Goal: Information Seeking & Learning: Learn about a topic

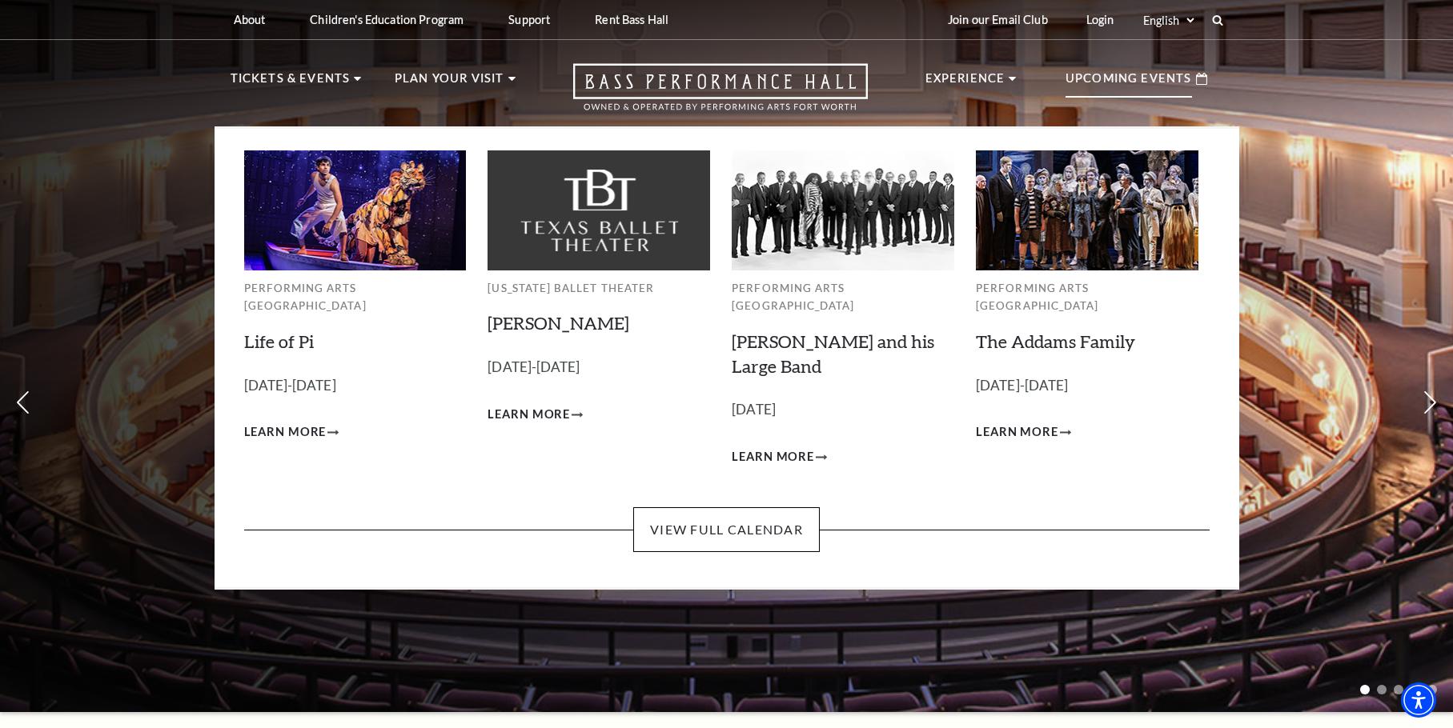
click at [1133, 86] on p "Upcoming Events" at bounding box center [1128, 83] width 126 height 29
click at [1204, 78] on icon at bounding box center [1201, 79] width 11 height 12
click at [715, 516] on link "View Full Calendar" at bounding box center [726, 529] width 187 height 45
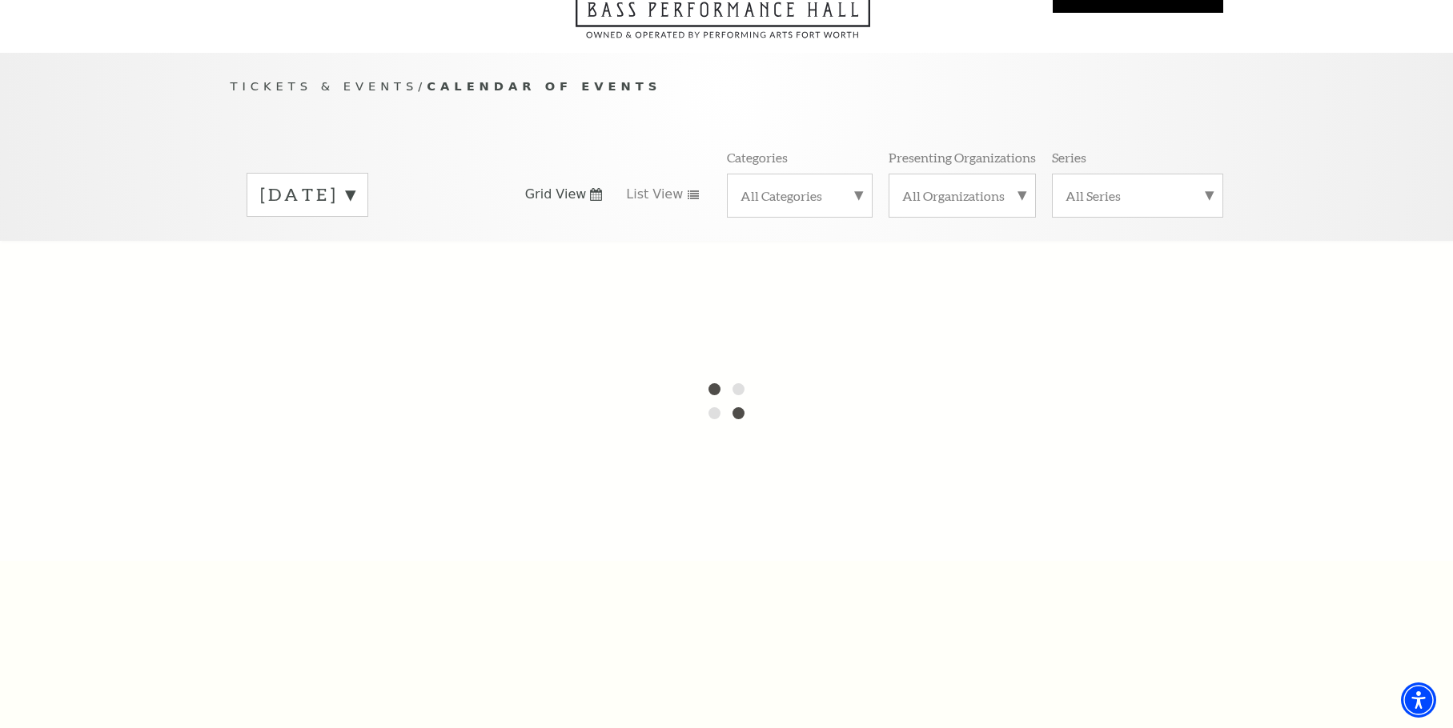
scroll to position [180, 0]
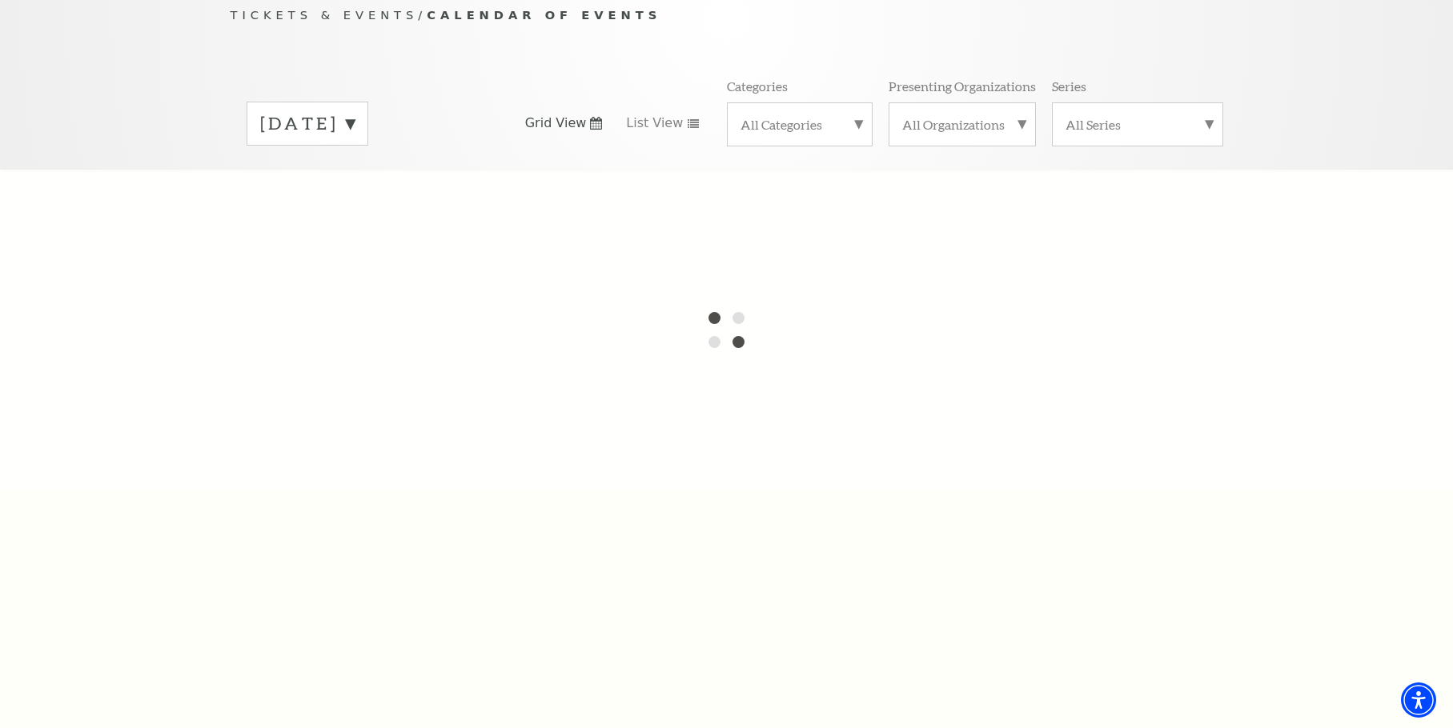
click at [355, 111] on label "September 2025" at bounding box center [307, 123] width 94 height 25
click at [355, 140] on label "October 2025" at bounding box center [307, 157] width 94 height 34
click at [600, 117] on icon at bounding box center [596, 123] width 12 height 13
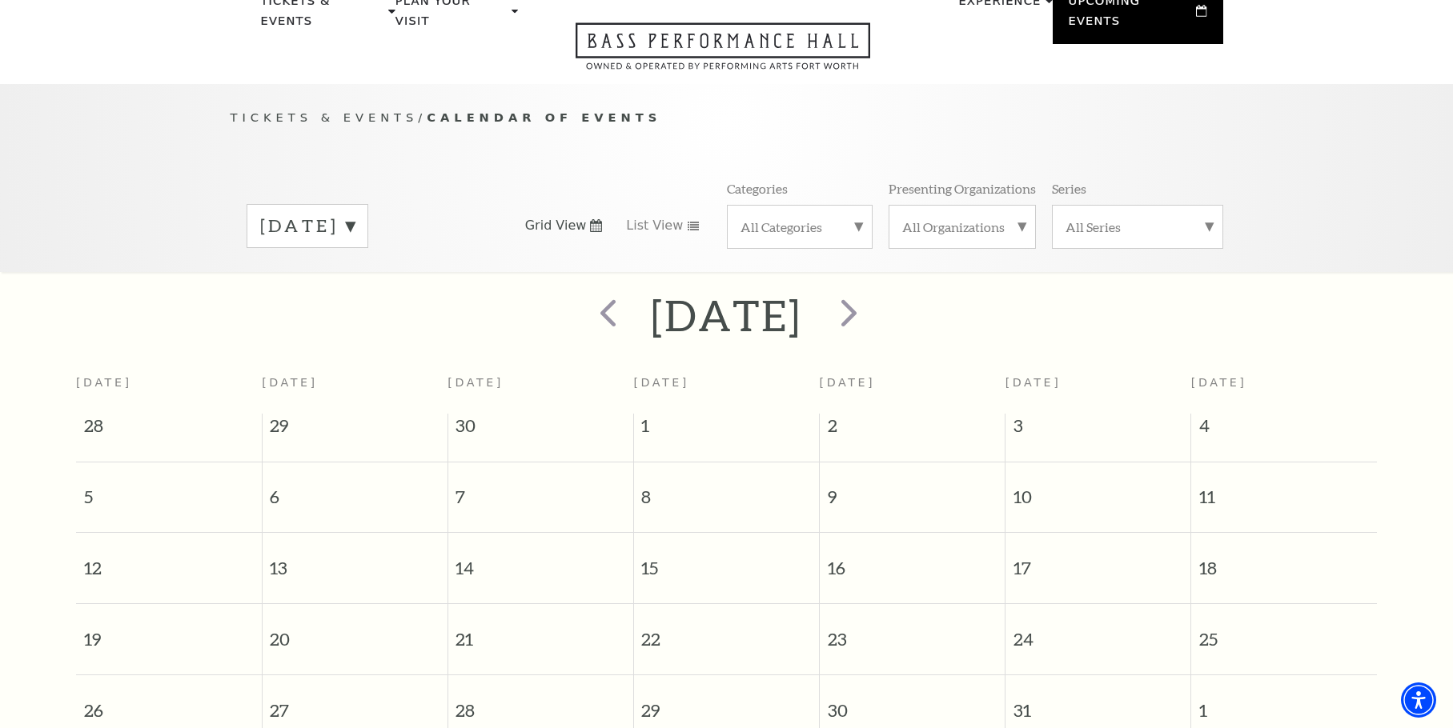
scroll to position [60, 0]
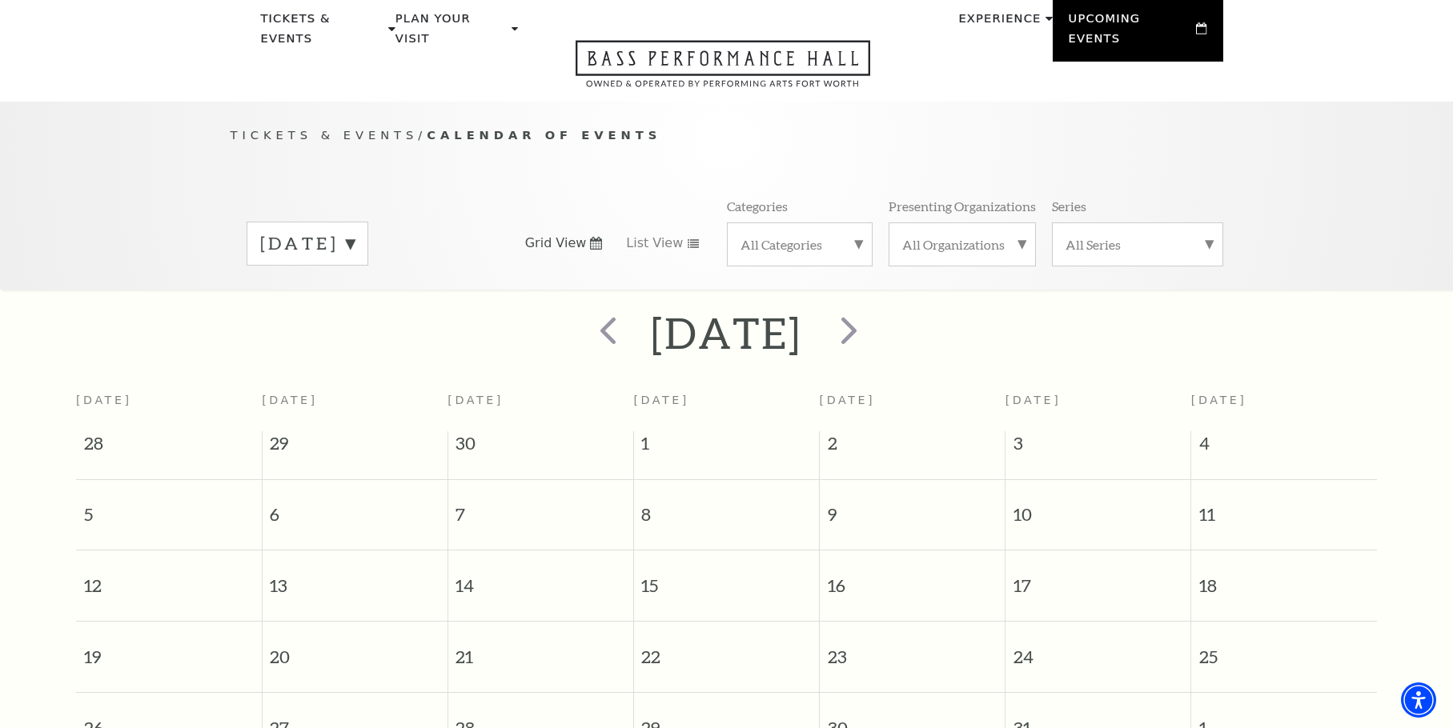
click at [1017, 236] on label "All Organizations" at bounding box center [962, 244] width 120 height 17
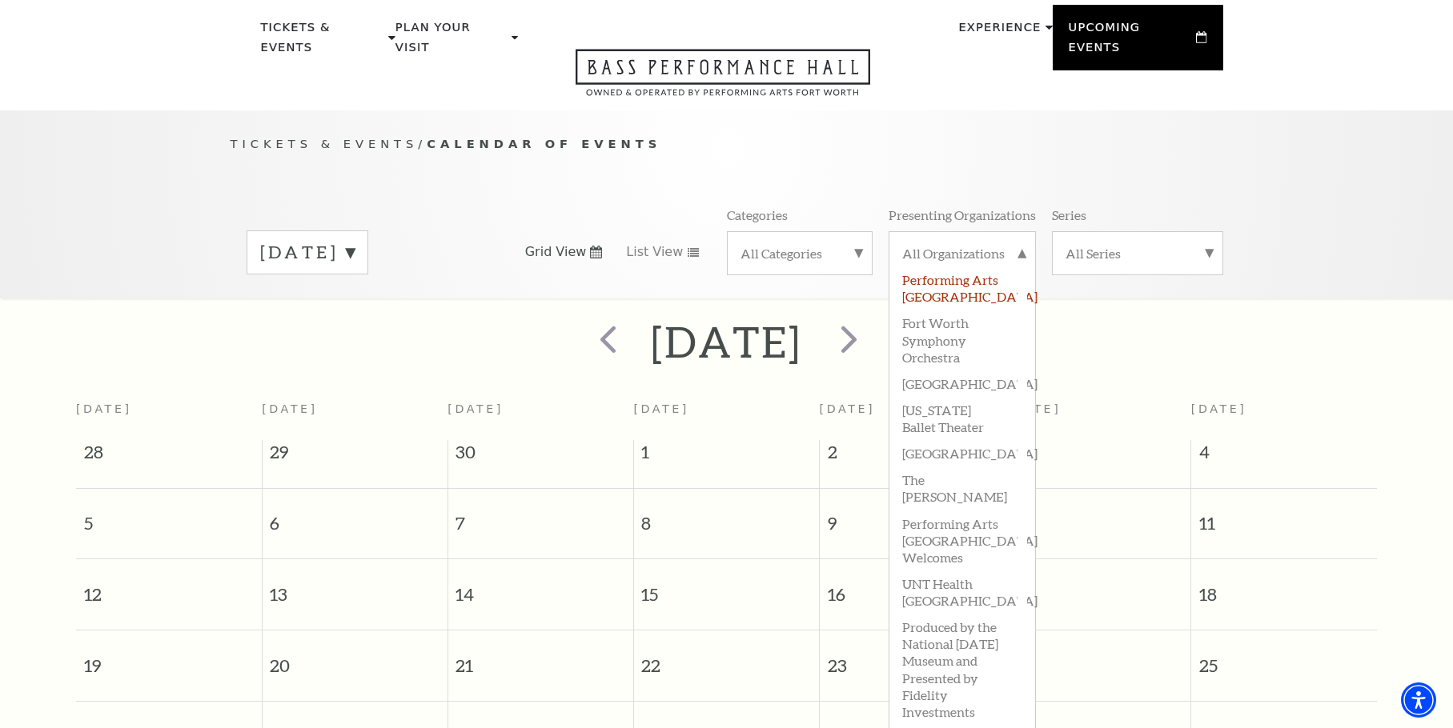
scroll to position [0, 0]
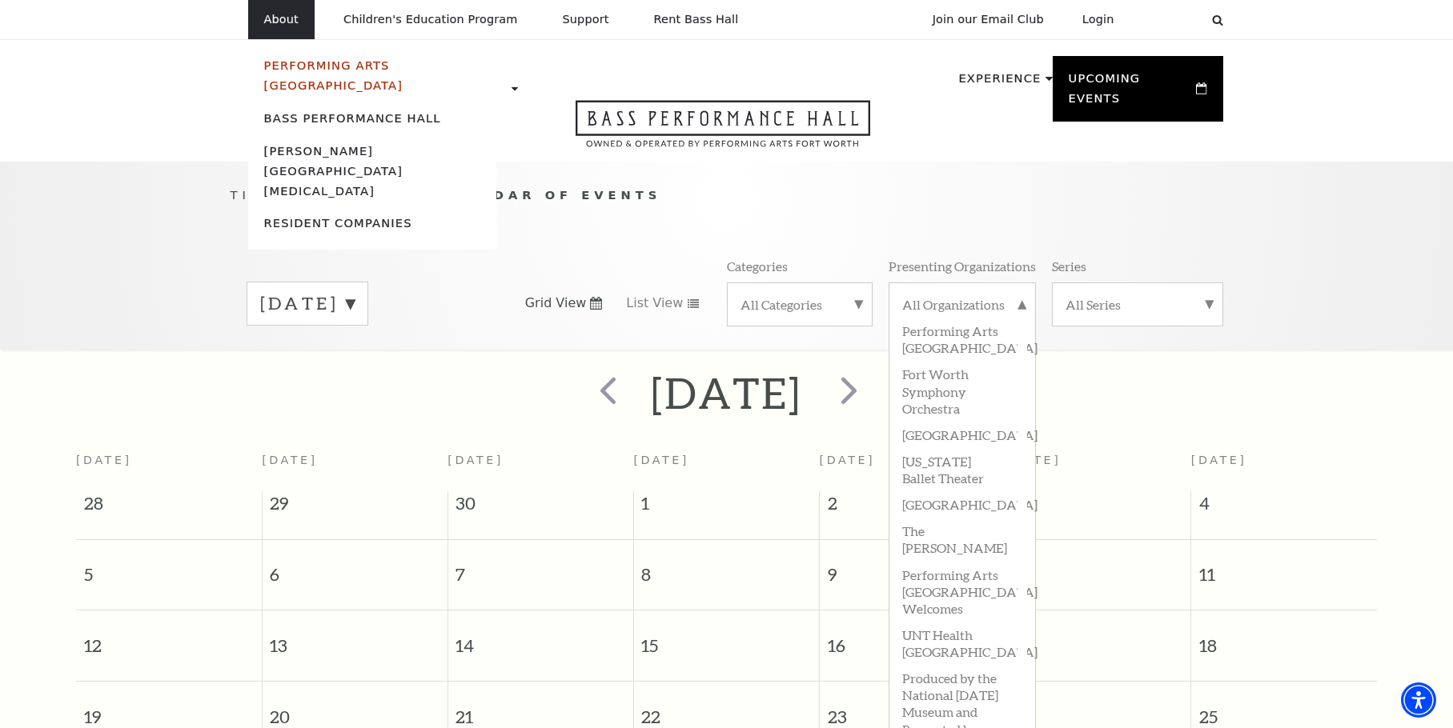
click at [329, 68] on link "Performing Arts [GEOGRAPHIC_DATA]" at bounding box center [333, 75] width 139 height 34
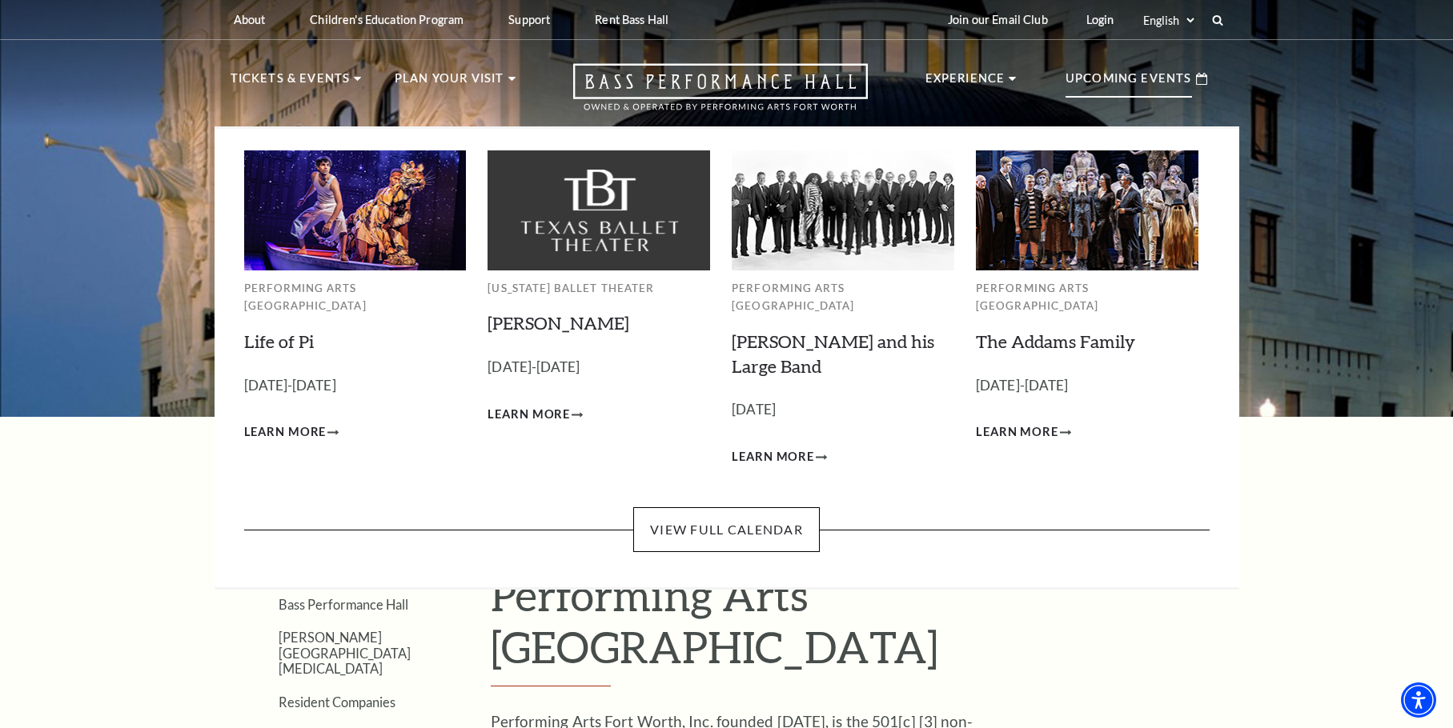
click at [1194, 78] on div "Upcoming Events" at bounding box center [1136, 79] width 174 height 46
click at [1040, 423] on span "Learn More" at bounding box center [1017, 433] width 82 height 20
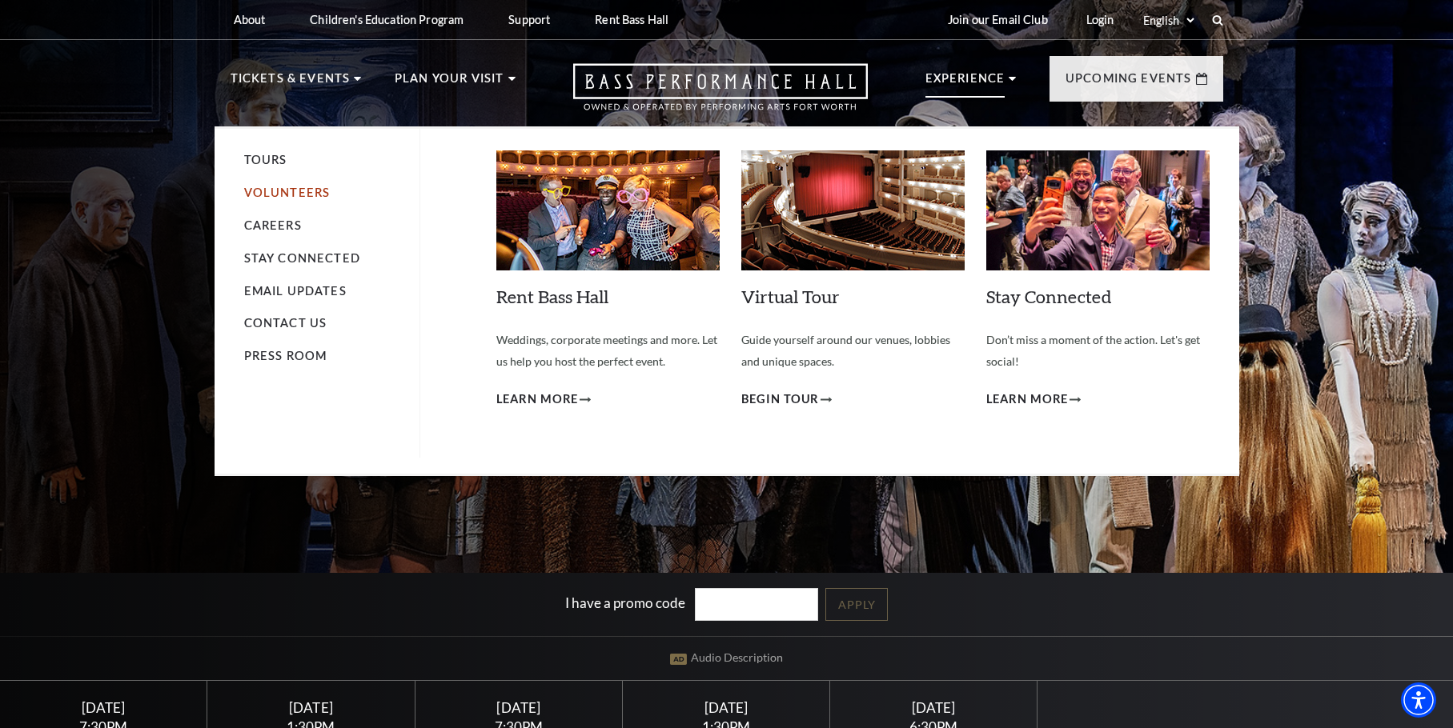
click at [286, 186] on link "Volunteers" at bounding box center [287, 193] width 86 height 14
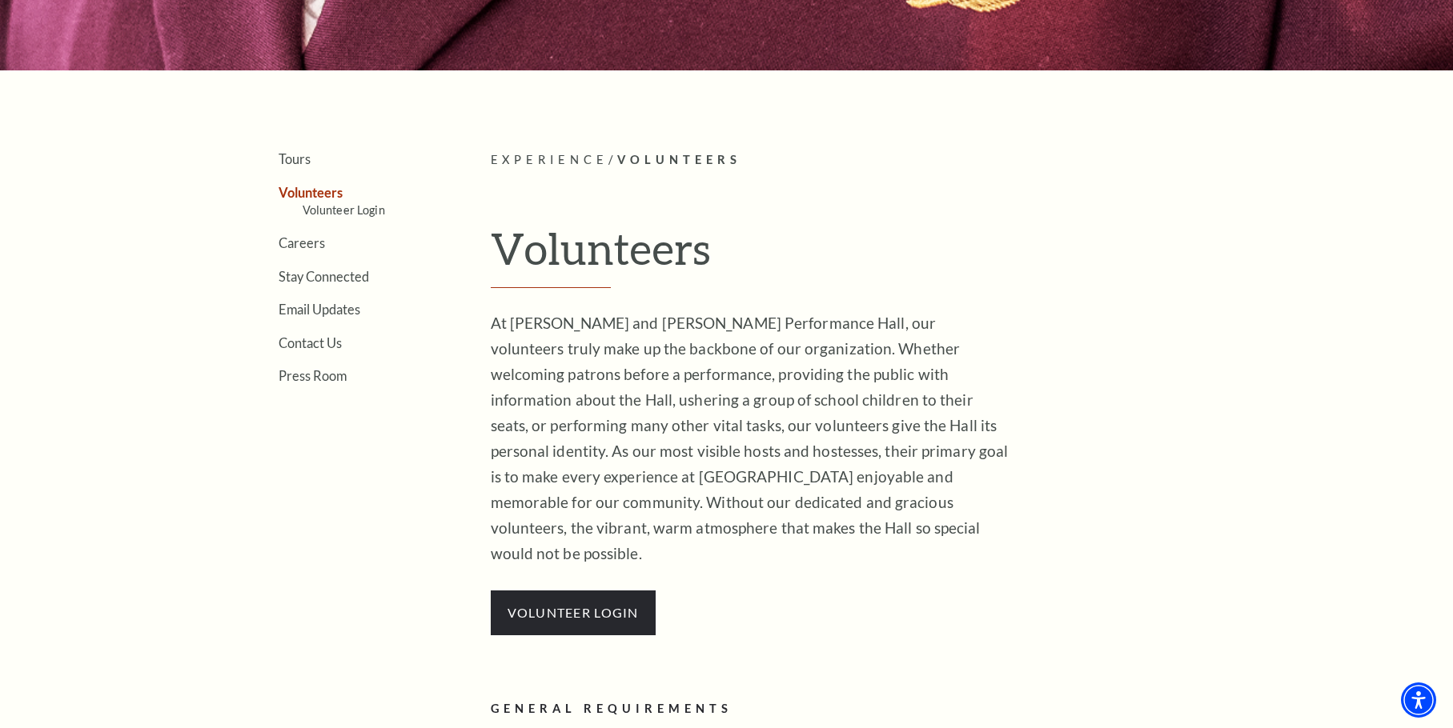
scroll to position [340, 0]
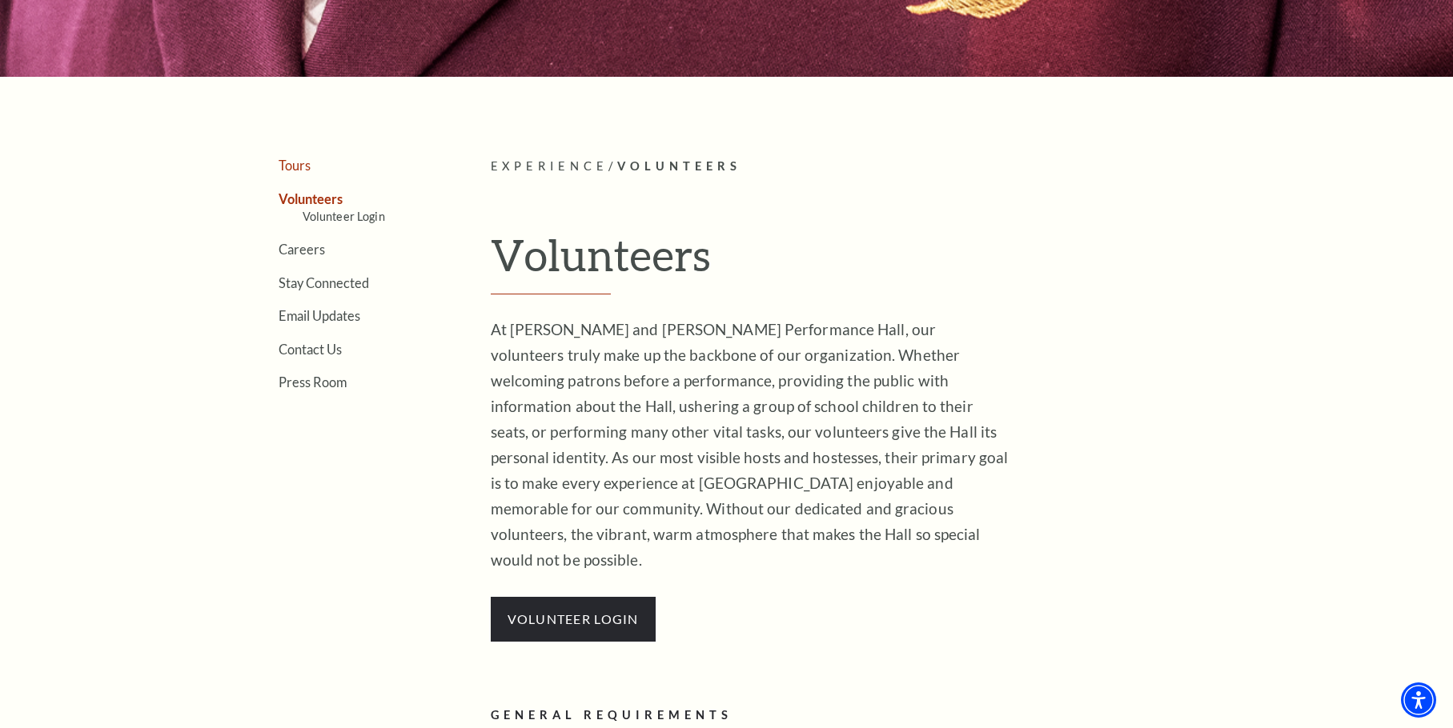
click at [303, 169] on link "Tours" at bounding box center [295, 165] width 32 height 15
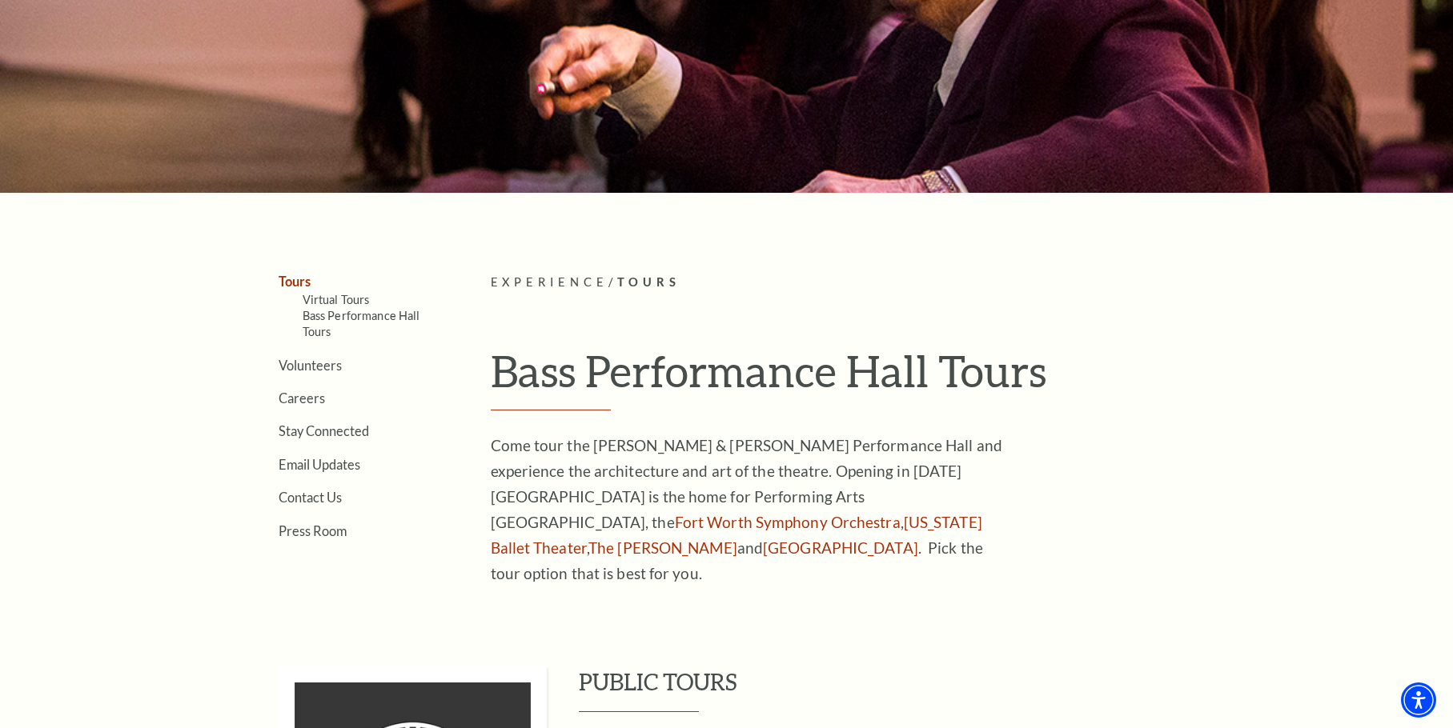
scroll to position [260, 0]
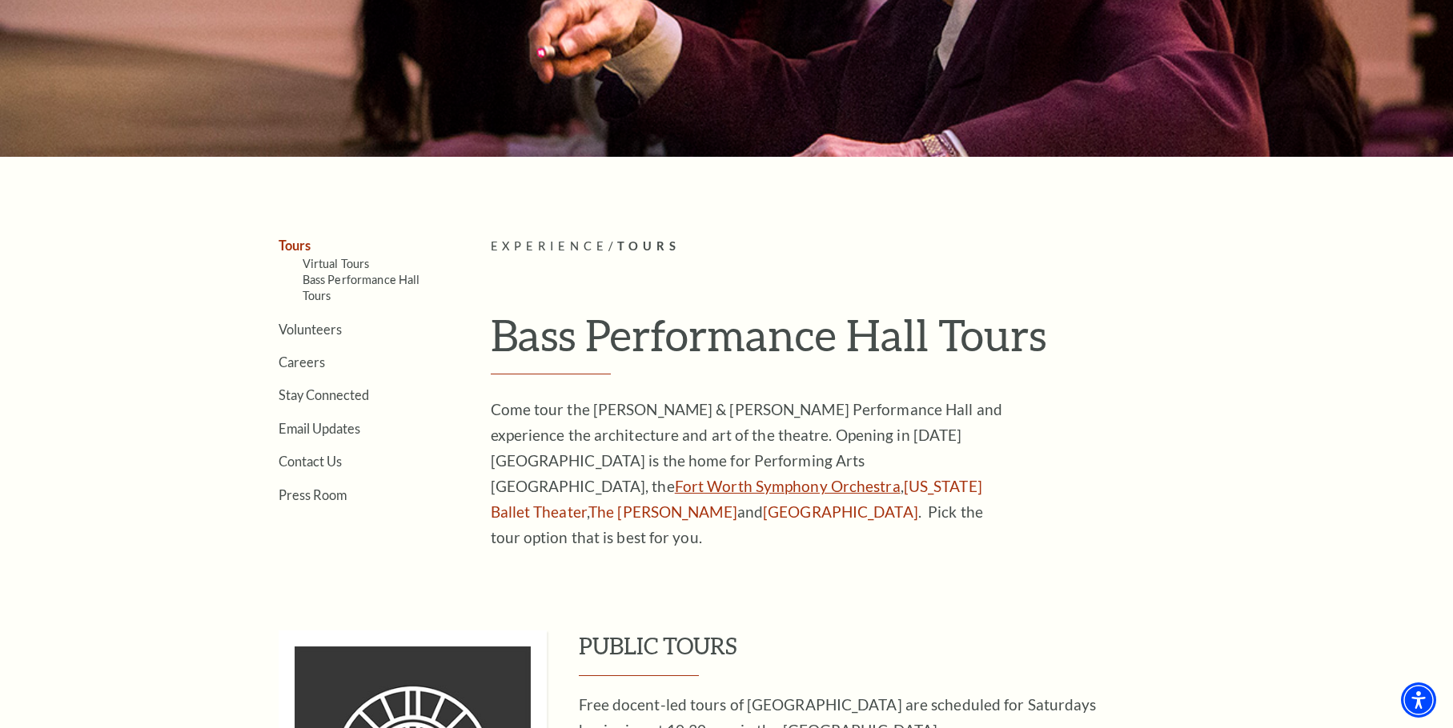
click at [843, 477] on link "Fort Worth Symphony Orchestra" at bounding box center [788, 486] width 226 height 18
